Goal: Task Accomplishment & Management: Manage account settings

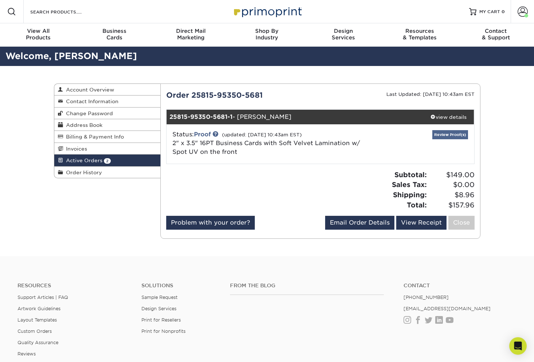
click at [447, 135] on link "Review Proof(s)" at bounding box center [450, 134] width 36 height 9
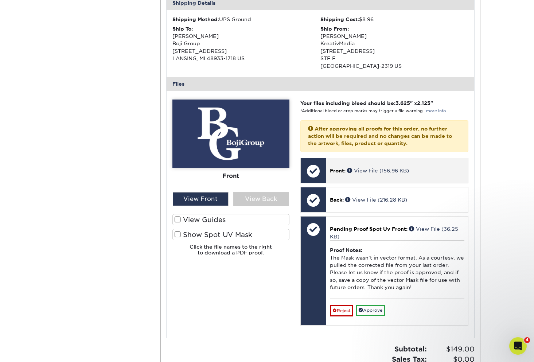
scroll to position [240, 0]
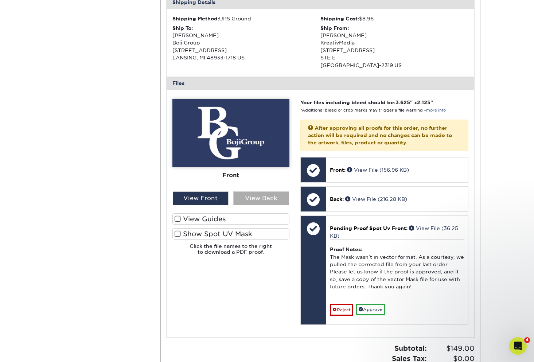
click at [271, 199] on div "View Back" at bounding box center [261, 198] width 56 height 14
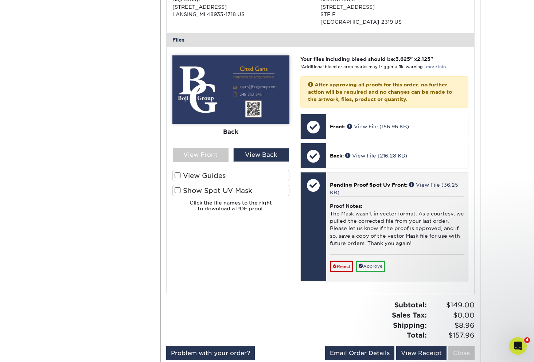
scroll to position [285, 0]
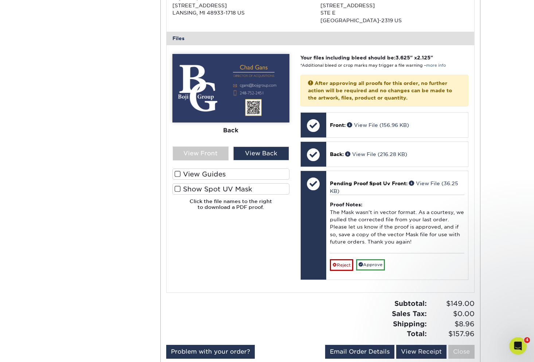
click at [175, 188] on span at bounding box center [178, 188] width 6 height 7
click at [0, 0] on input "Show Spot UV Mask" at bounding box center [0, 0] width 0 height 0
click at [201, 151] on div "View Front" at bounding box center [201, 153] width 56 height 14
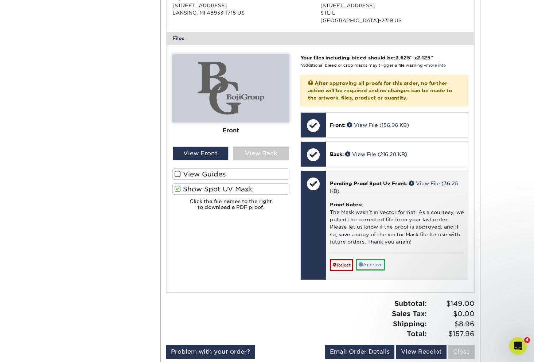
click at [378, 259] on link "Approve" at bounding box center [370, 264] width 29 height 11
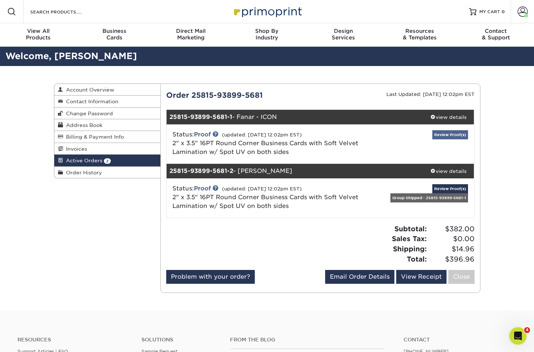
click at [451, 133] on link "Review Proof(s)" at bounding box center [450, 134] width 36 height 9
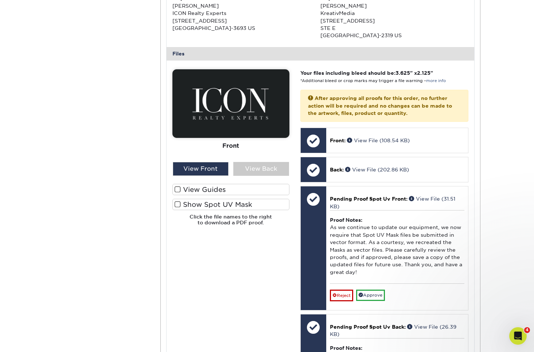
scroll to position [282, 0]
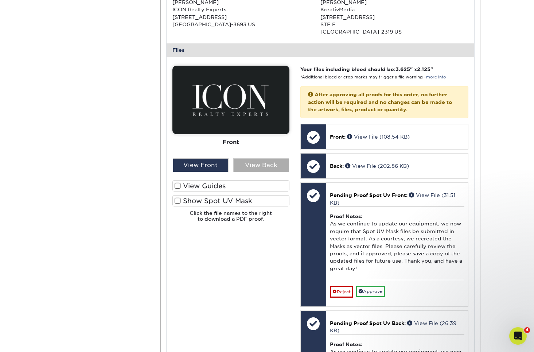
click at [274, 167] on div "View Back" at bounding box center [261, 165] width 56 height 14
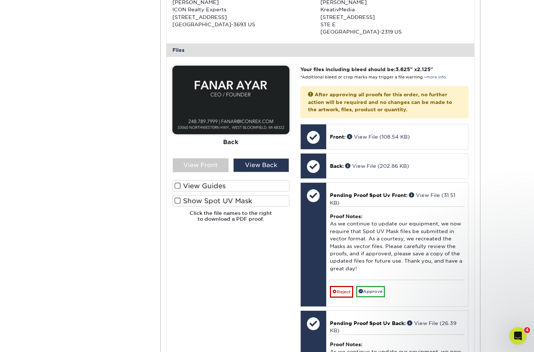
click at [180, 198] on span at bounding box center [178, 200] width 6 height 7
click at [0, 0] on input "Show Spot UV Mask" at bounding box center [0, 0] width 0 height 0
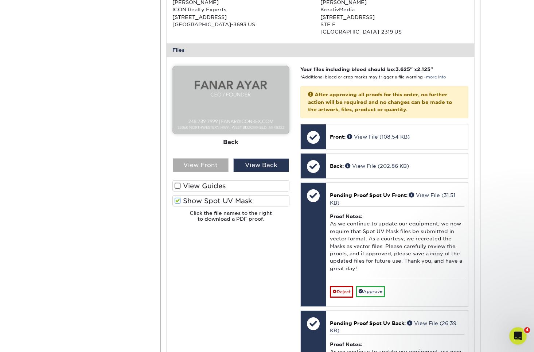
click at [196, 164] on div "View Front" at bounding box center [201, 165] width 56 height 14
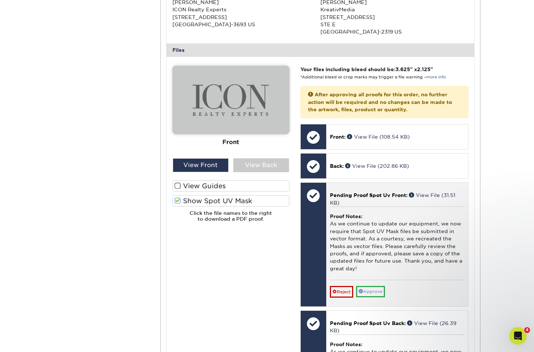
click at [372, 286] on link "Approve" at bounding box center [370, 291] width 29 height 11
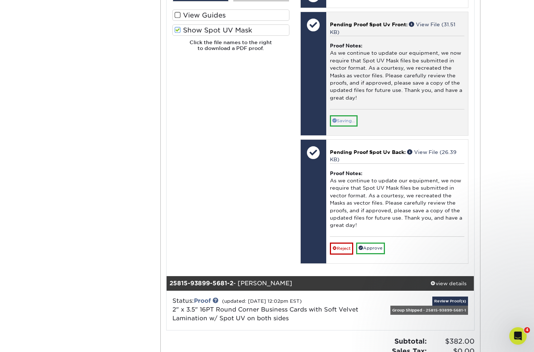
scroll to position [461, 0]
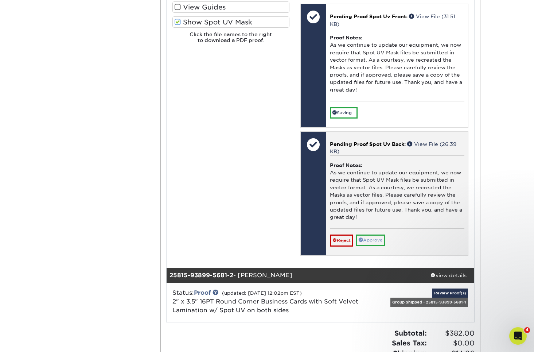
click at [375, 235] on link "Approve" at bounding box center [370, 239] width 29 height 11
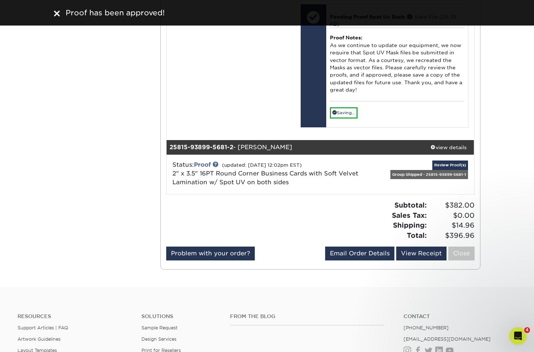
scroll to position [579, 0]
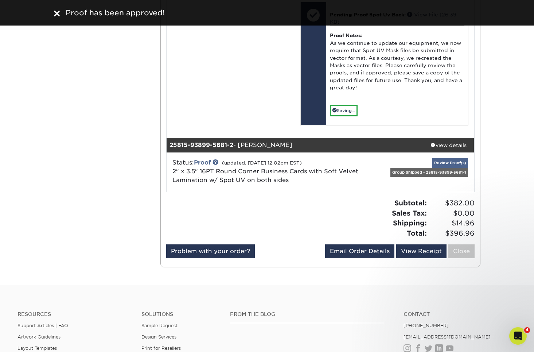
click at [446, 158] on link "Review Proof(s)" at bounding box center [450, 162] width 36 height 9
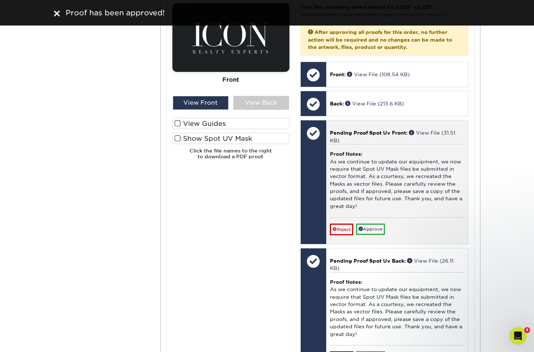
scroll to position [943, 0]
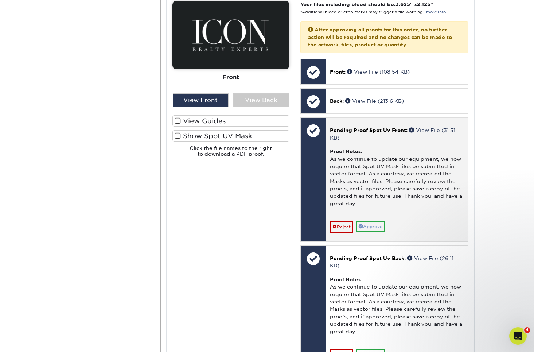
click at [378, 221] on link "Approve" at bounding box center [370, 226] width 29 height 11
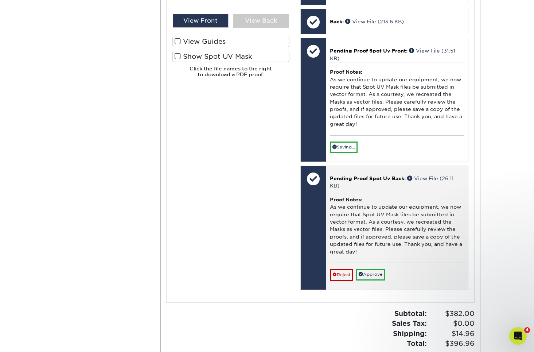
scroll to position [1027, 0]
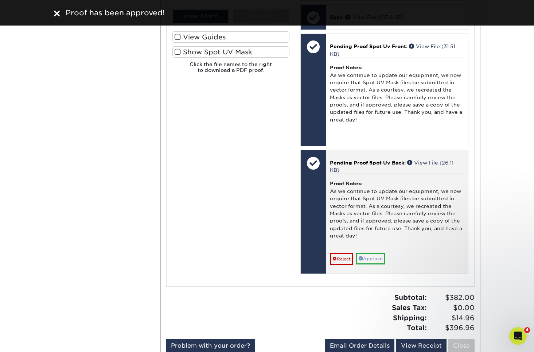
click at [373, 256] on div "Pending Proof Spot Uv Back: View File (26.11 KB) Proof Notes: As we continue to…" at bounding box center [397, 212] width 142 height 124
click at [372, 253] on link "Approve" at bounding box center [370, 258] width 29 height 11
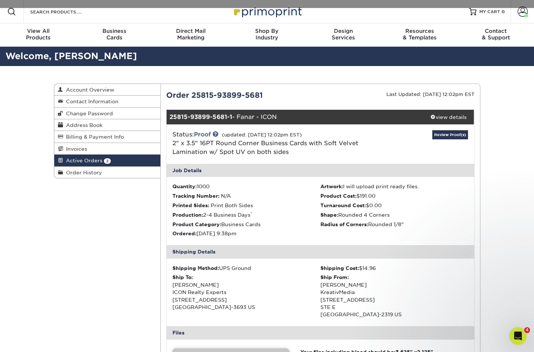
scroll to position [0, 0]
